Goal: Task Accomplishment & Management: Complete application form

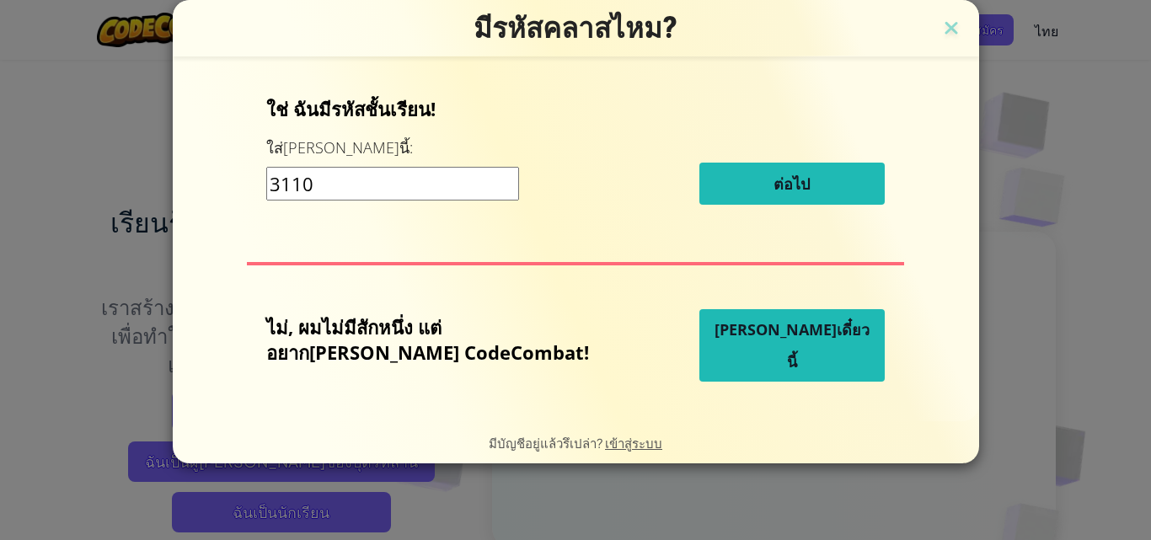
type input "31105"
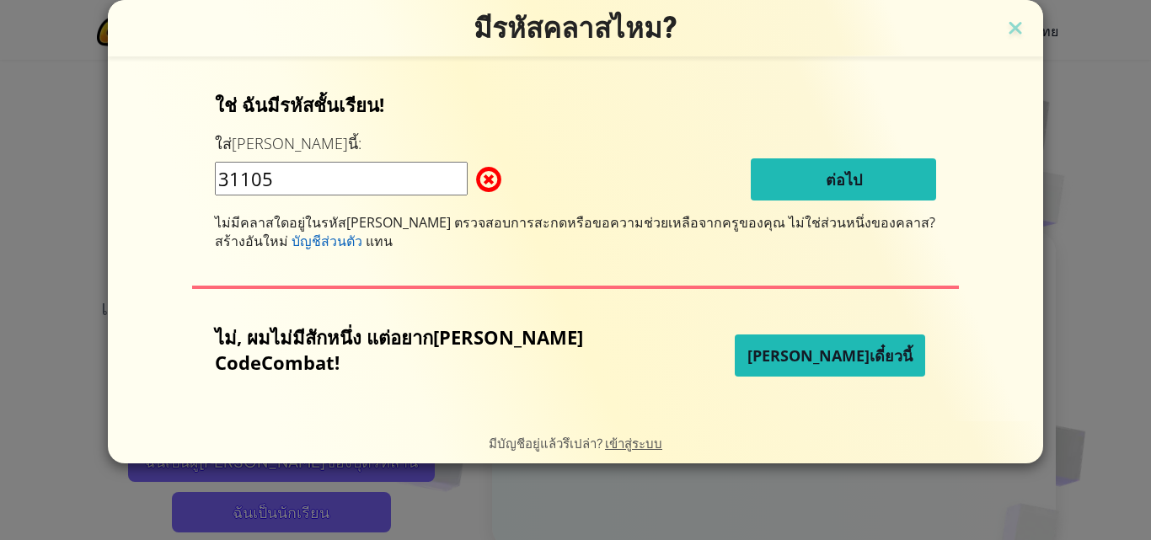
click at [372, 180] on input "31105" at bounding box center [341, 179] width 253 height 34
type input "3"
click at [289, 310] on div "ใช่ ฉันมีรหัสชั้นเรียน! ใส่[PERSON_NAME]นี้: ต่อไป ไม่มีคลาสใดอยู่ในรหัส[PERSON…" at bounding box center [576, 239] width 902 height 330
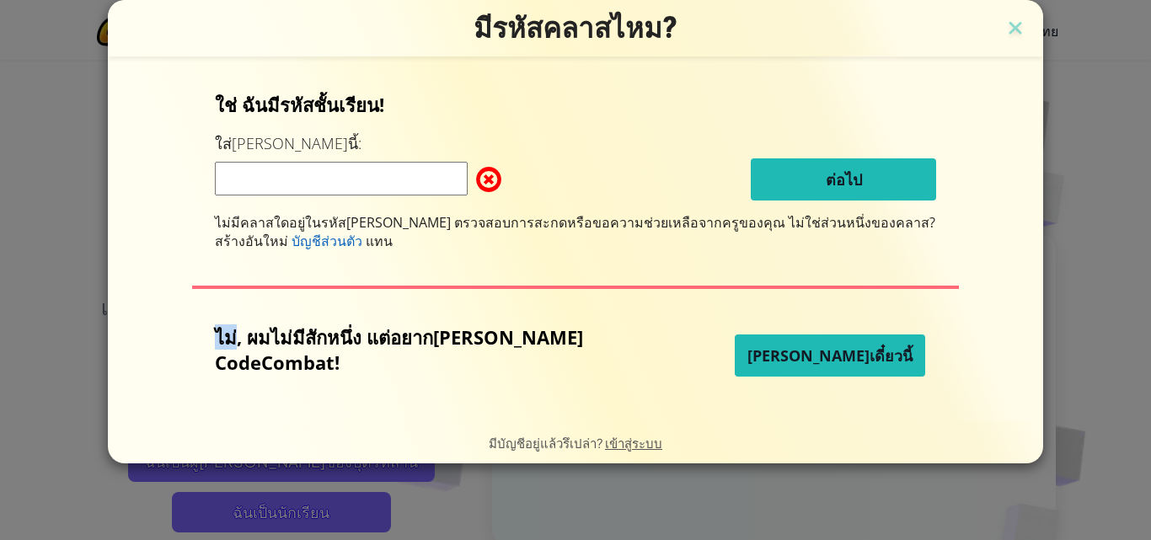
click at [361, 298] on div "ใช่ ฉันมีรหัสชั้นเรียน! ใส่[PERSON_NAME]นี้: ต่อไป ไม่มีคลาสใดอยู่ในรหัส[PERSON…" at bounding box center [576, 239] width 902 height 330
click at [445, 260] on div "ใช่ ฉันมีรหัสชั้นเรียน! ใส่[PERSON_NAME]นี้: ต่อไป ไม่มีคลาสใดอยู่ในรหัส[PERSON…" at bounding box center [576, 239] width 902 height 330
click at [615, 444] on span "เข้าสู่ระบบ" at bounding box center [633, 443] width 57 height 16
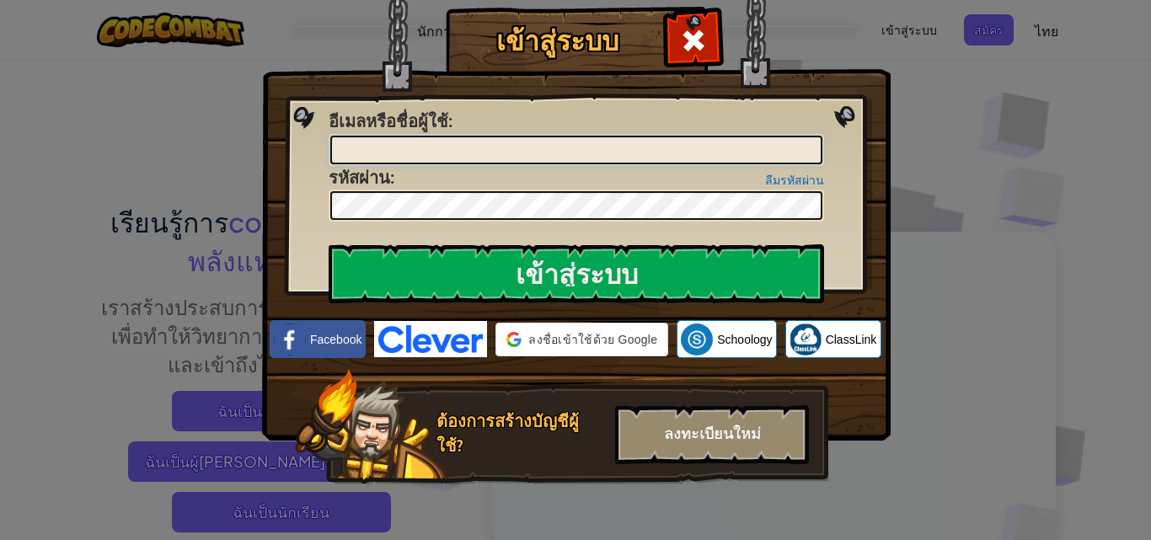
type input "Suphichaya7"
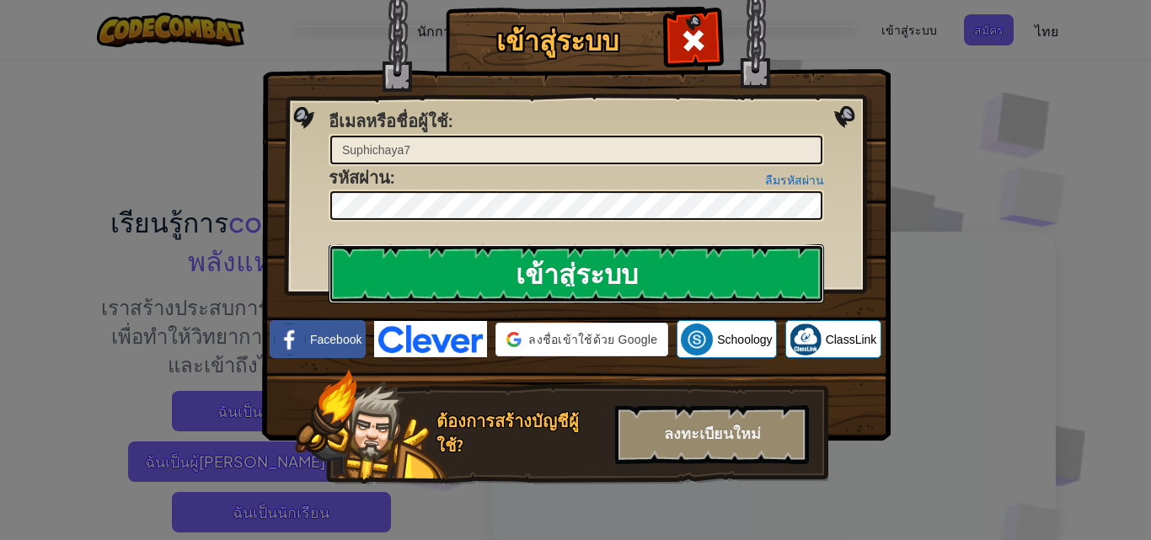
click at [594, 281] on input "เข้าสู่ระบบ" at bounding box center [576, 273] width 495 height 59
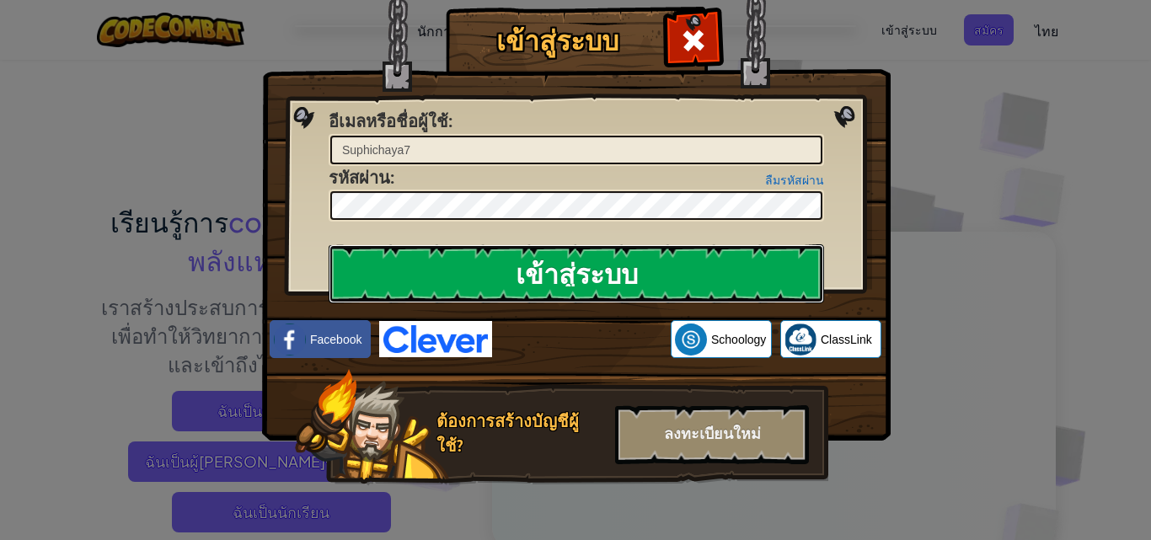
click at [594, 281] on input "เข้าสู่ระบบ" at bounding box center [576, 273] width 495 height 59
